Goal: Information Seeking & Learning: Learn about a topic

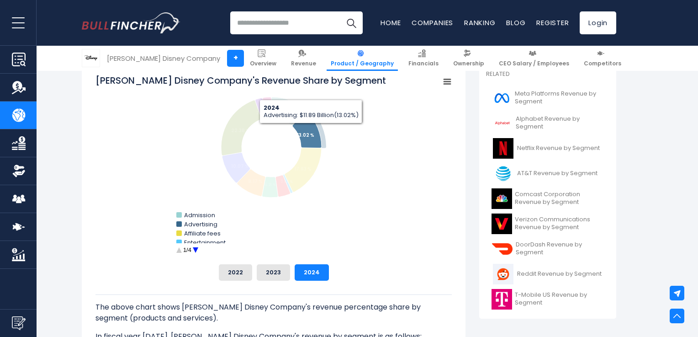
scroll to position [271, 0]
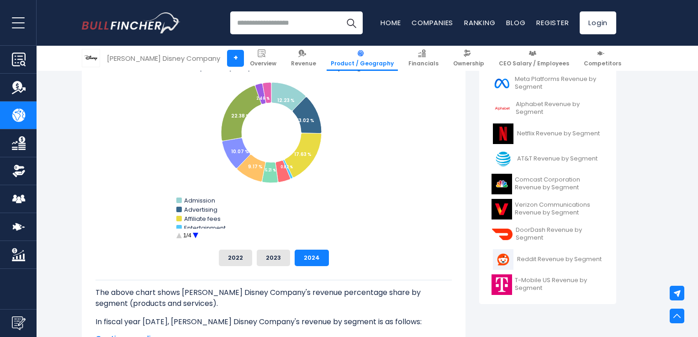
click at [194, 236] on circle "Walt Disney Company's Revenue Share by Segment" at bounding box center [195, 235] width 14 height 14
click at [180, 237] on circle "Walt Disney Company's Revenue Share by Segment" at bounding box center [179, 235] width 14 height 14
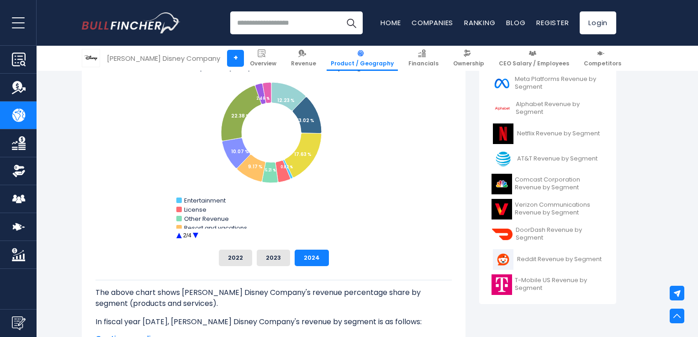
click at [180, 237] on circle "Walt Disney Company's Revenue Share by Segment" at bounding box center [179, 235] width 14 height 14
click at [244, 259] on button "2022" at bounding box center [235, 258] width 33 height 16
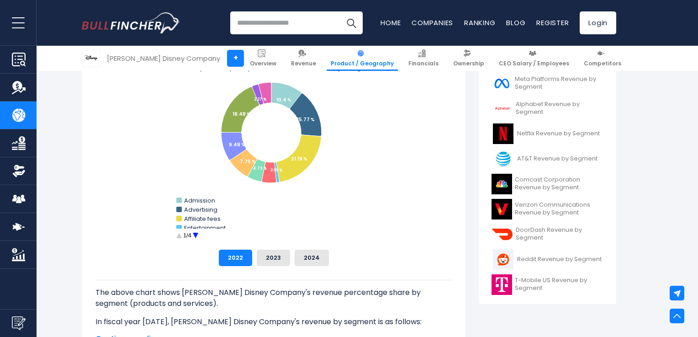
click at [195, 235] on circle "Walt Disney Company's Revenue Share by Segment" at bounding box center [195, 235] width 14 height 14
click at [263, 248] on div "[PERSON_NAME] Disney Company's Revenue Share by Segment Created with Highcharts…" at bounding box center [274, 162] width 356 height 207
click at [271, 255] on button "2023" at bounding box center [273, 258] width 33 height 16
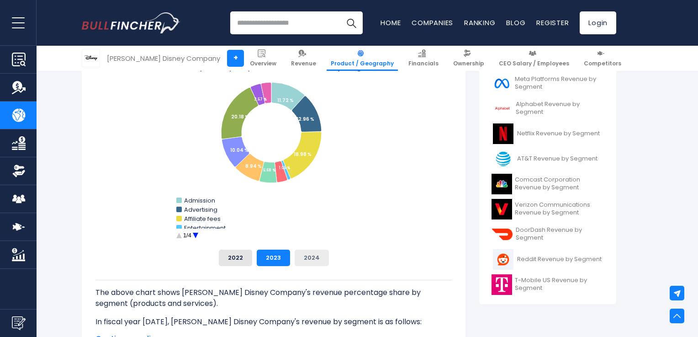
click at [300, 256] on button "2024" at bounding box center [312, 258] width 34 height 16
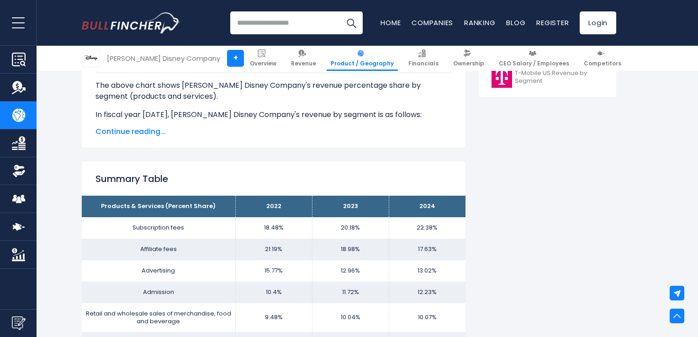
scroll to position [478, 0]
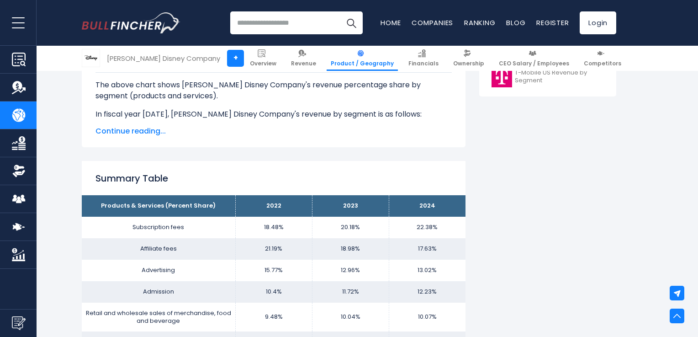
click at [158, 129] on span "Continue reading..." at bounding box center [274, 131] width 356 height 11
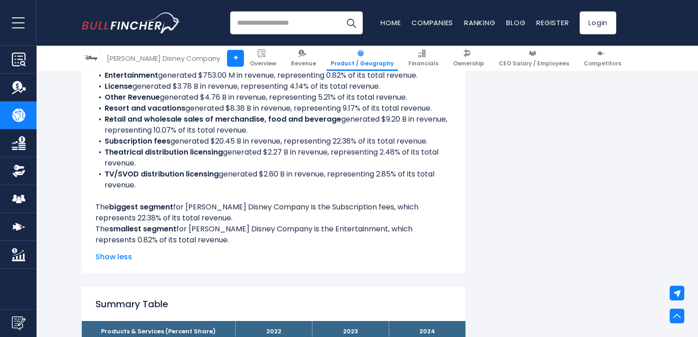
scroll to position [569, 0]
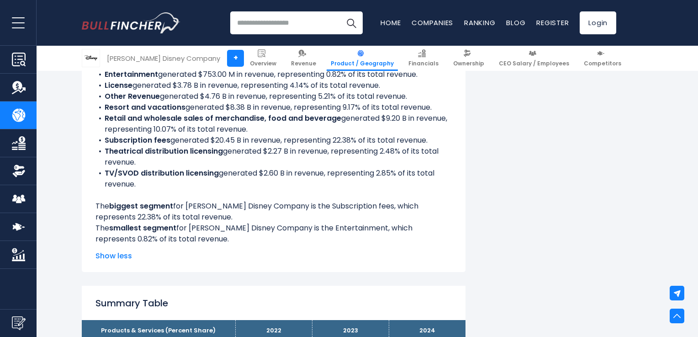
click at [192, 175] on b "TV/SVOD distribution licensing" at bounding box center [162, 173] width 114 height 11
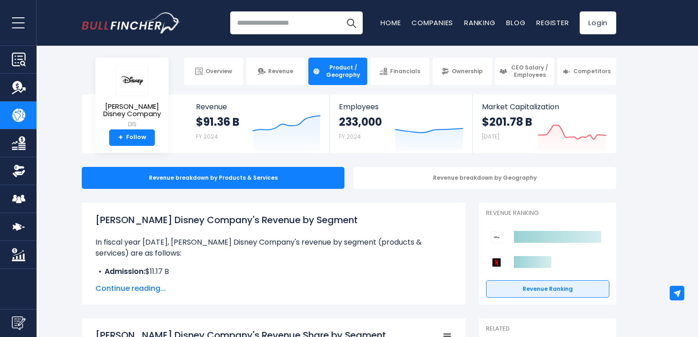
scroll to position [0, 0]
